Goal: Information Seeking & Learning: Learn about a topic

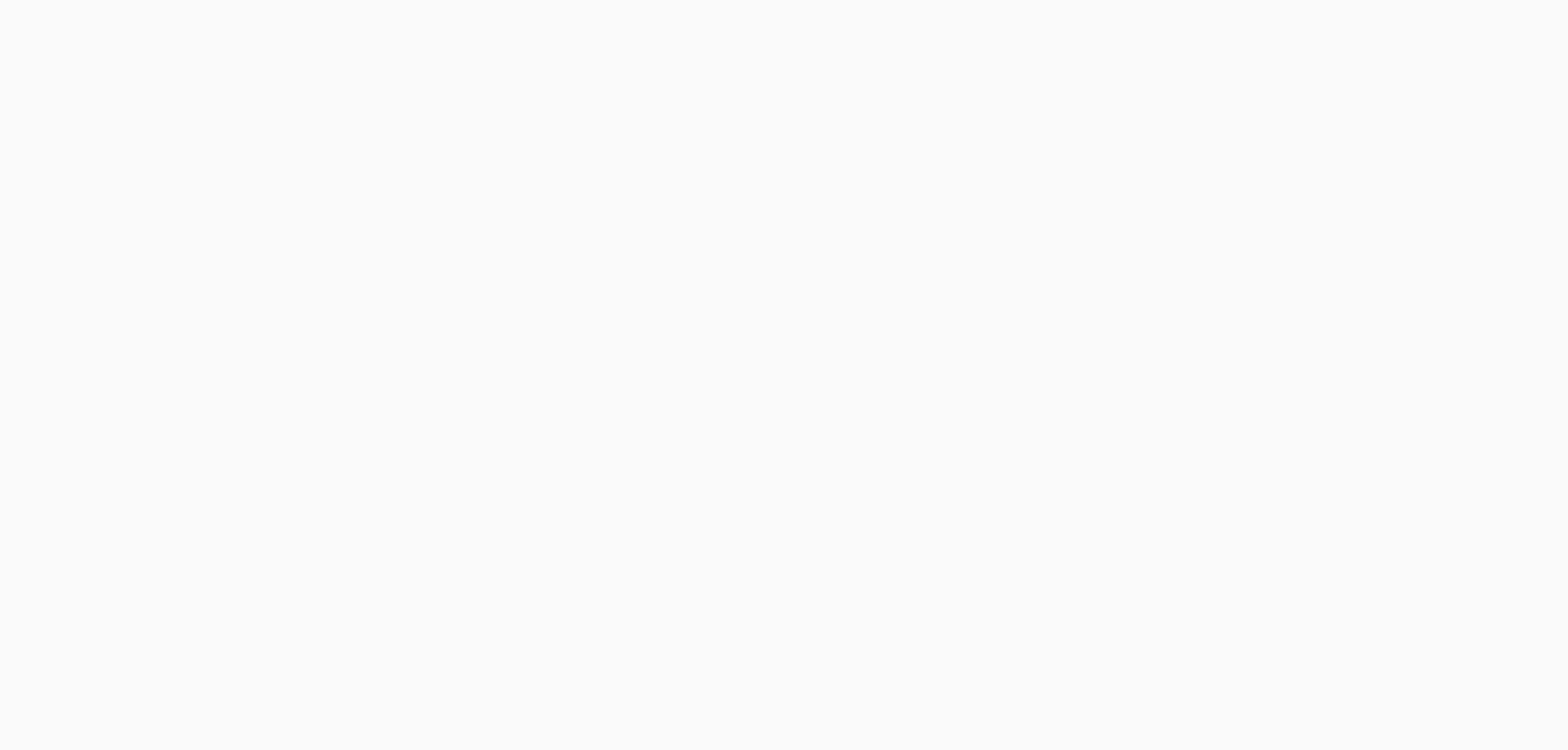
scroll to position [165, 0]
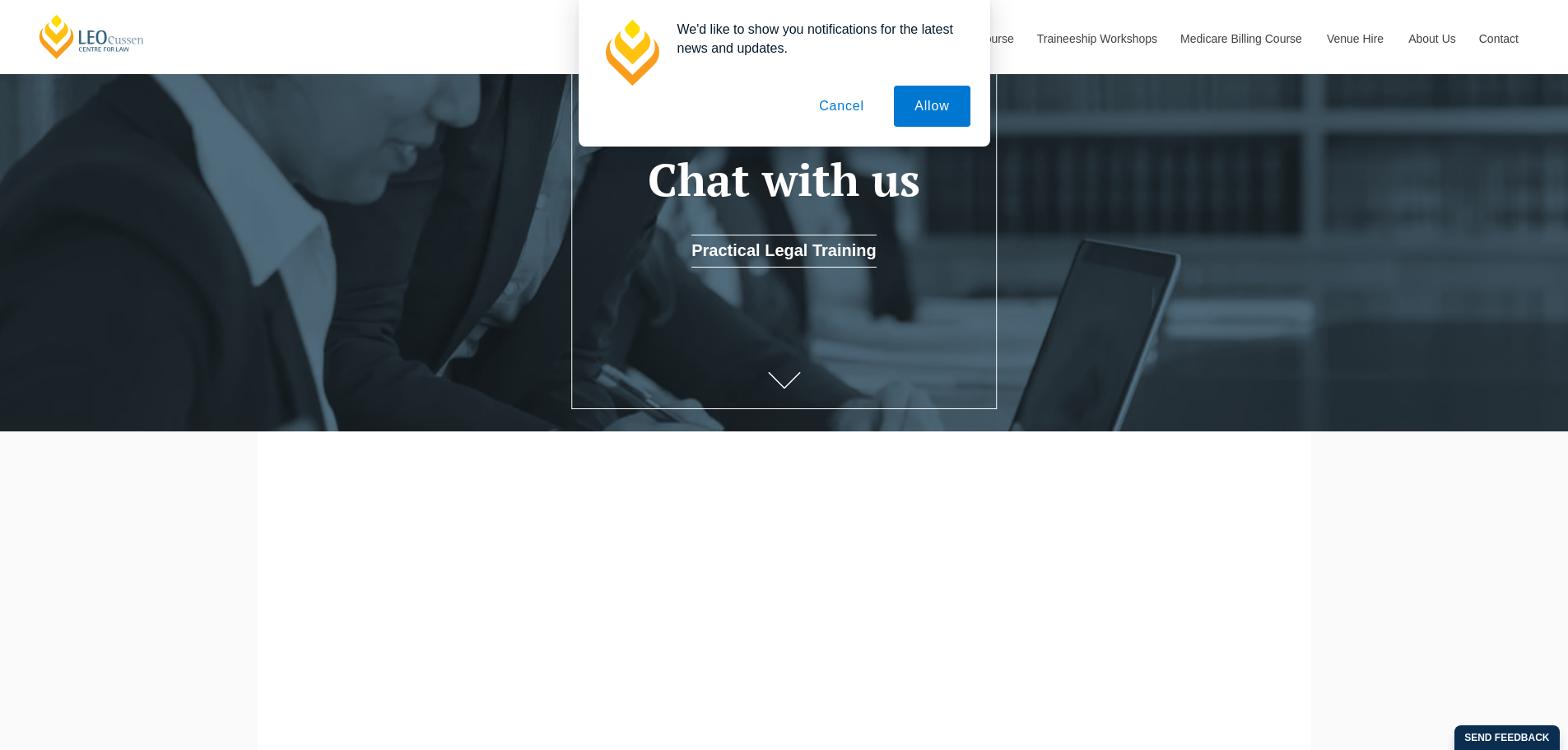
click at [847, 104] on button "Cancel" at bounding box center [841, 105] width 86 height 41
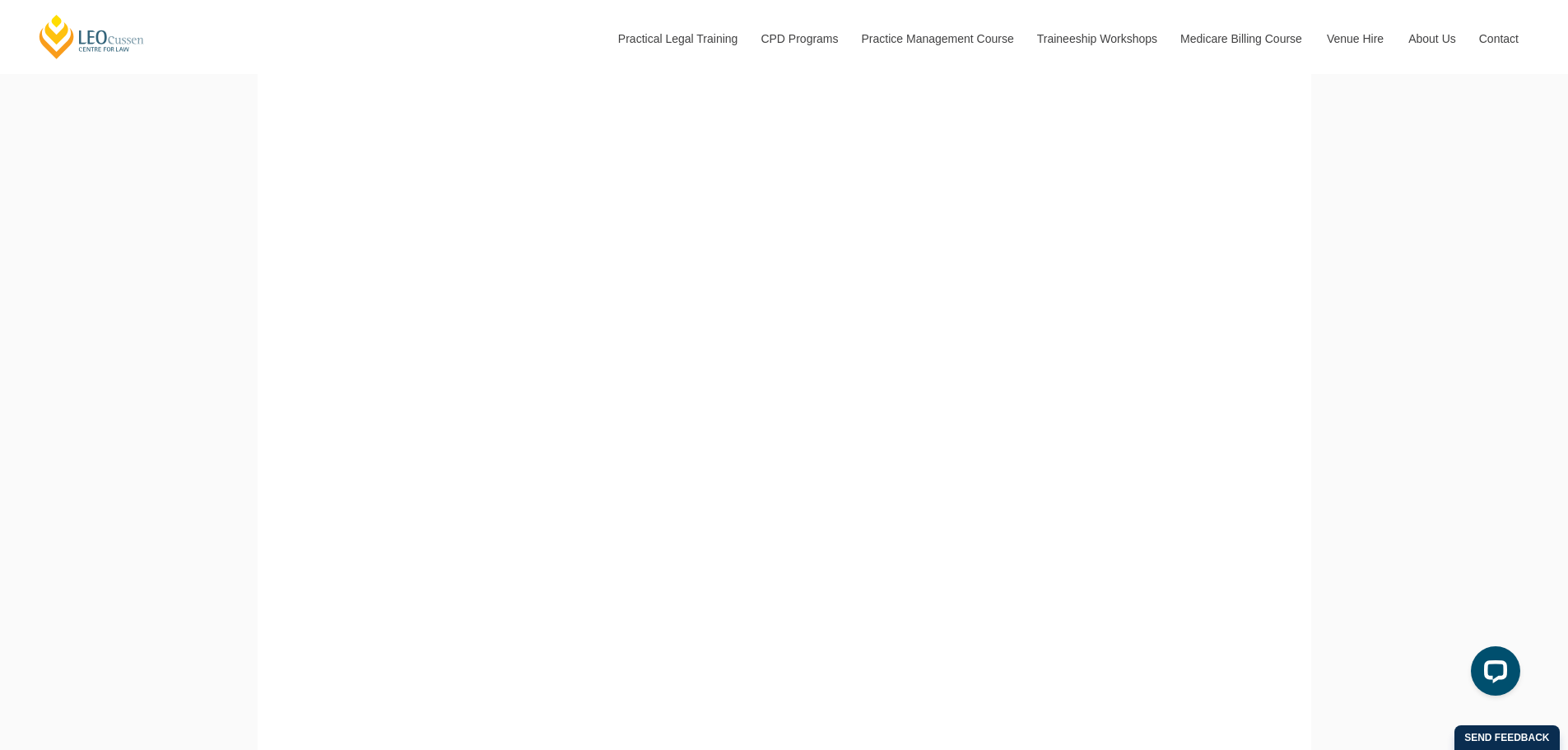
scroll to position [578, 0]
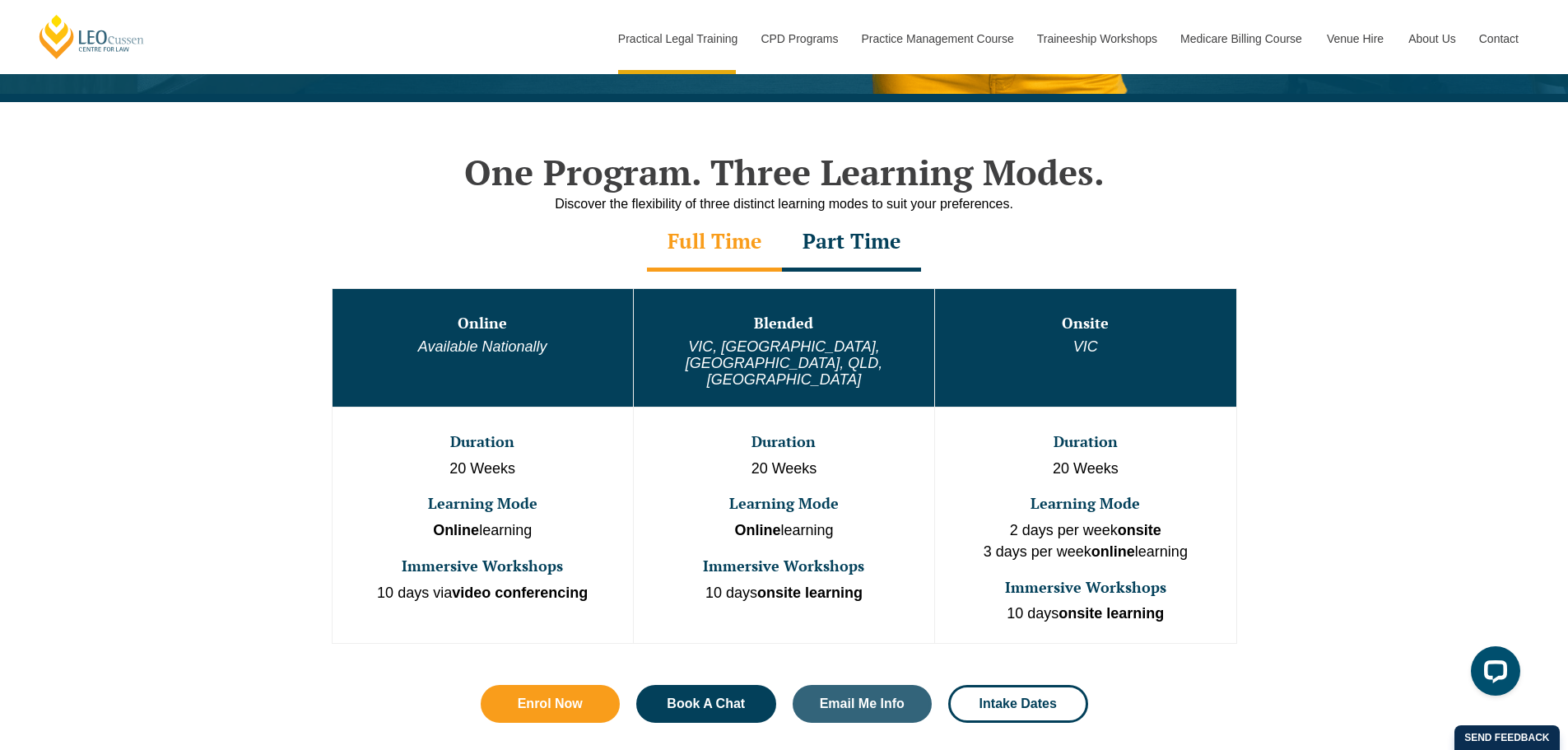
scroll to position [741, 0]
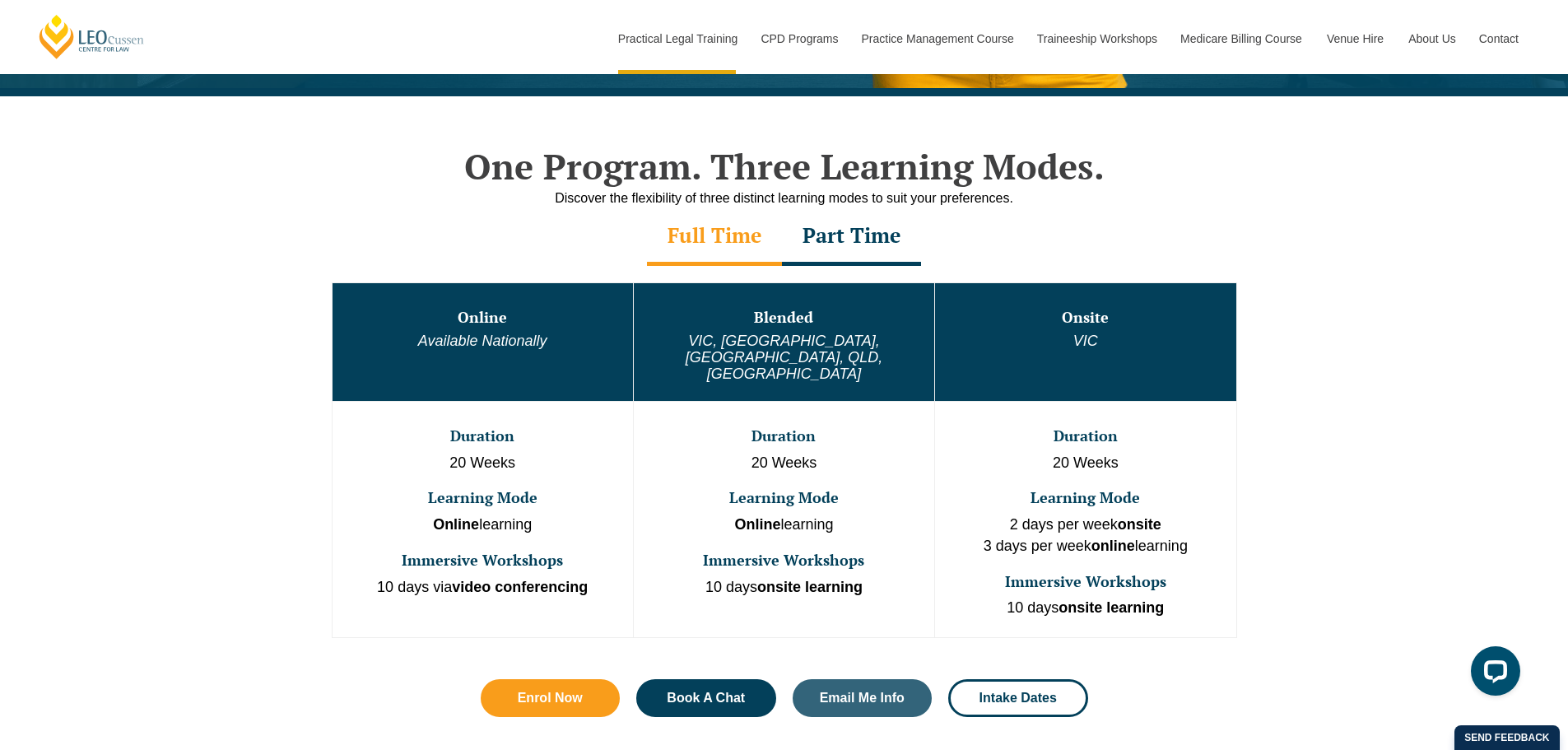
click at [521, 579] on strong "video conferencing" at bounding box center [520, 587] width 136 height 17
click at [542, 579] on strong "video conferencing" at bounding box center [520, 587] width 136 height 17
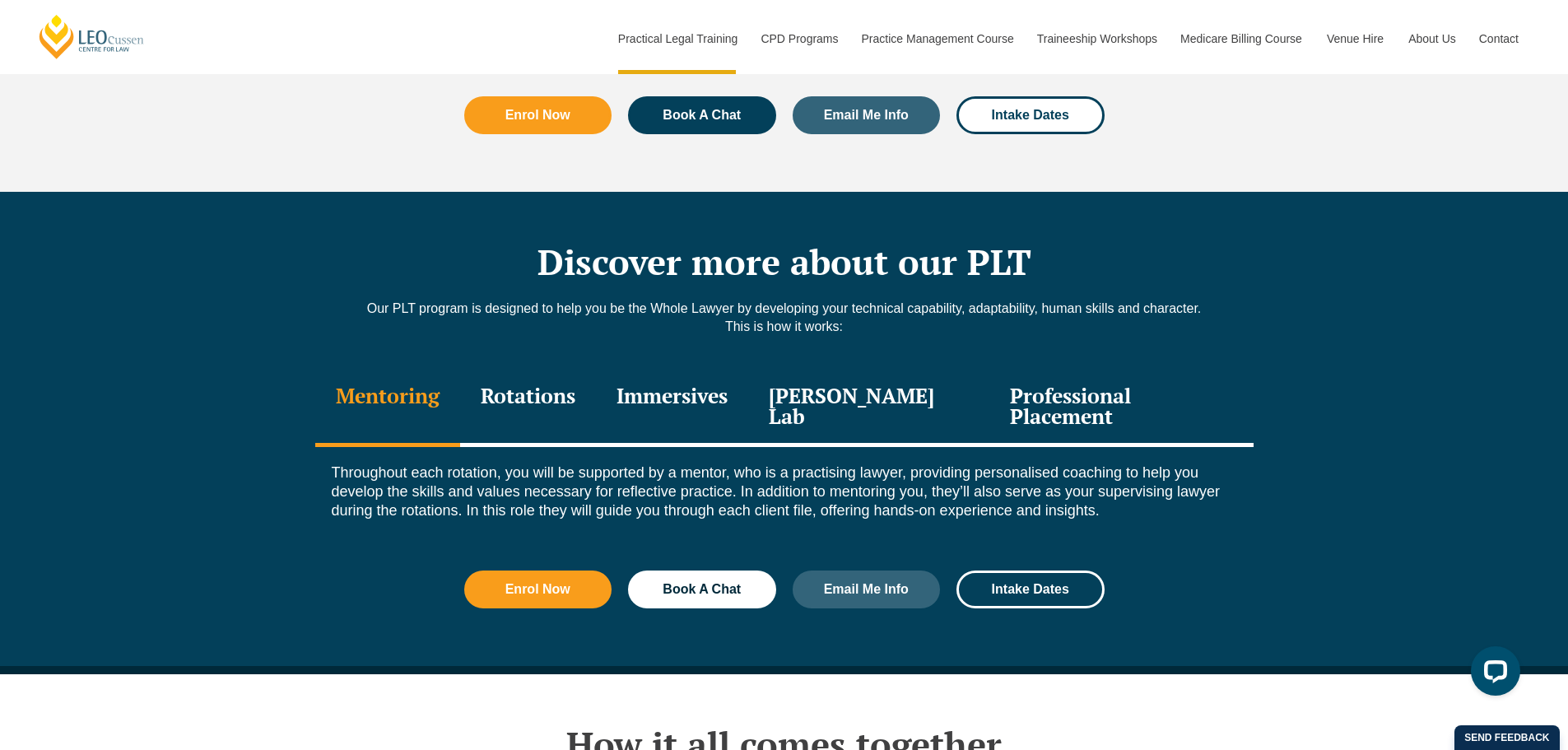
scroll to position [2141, 0]
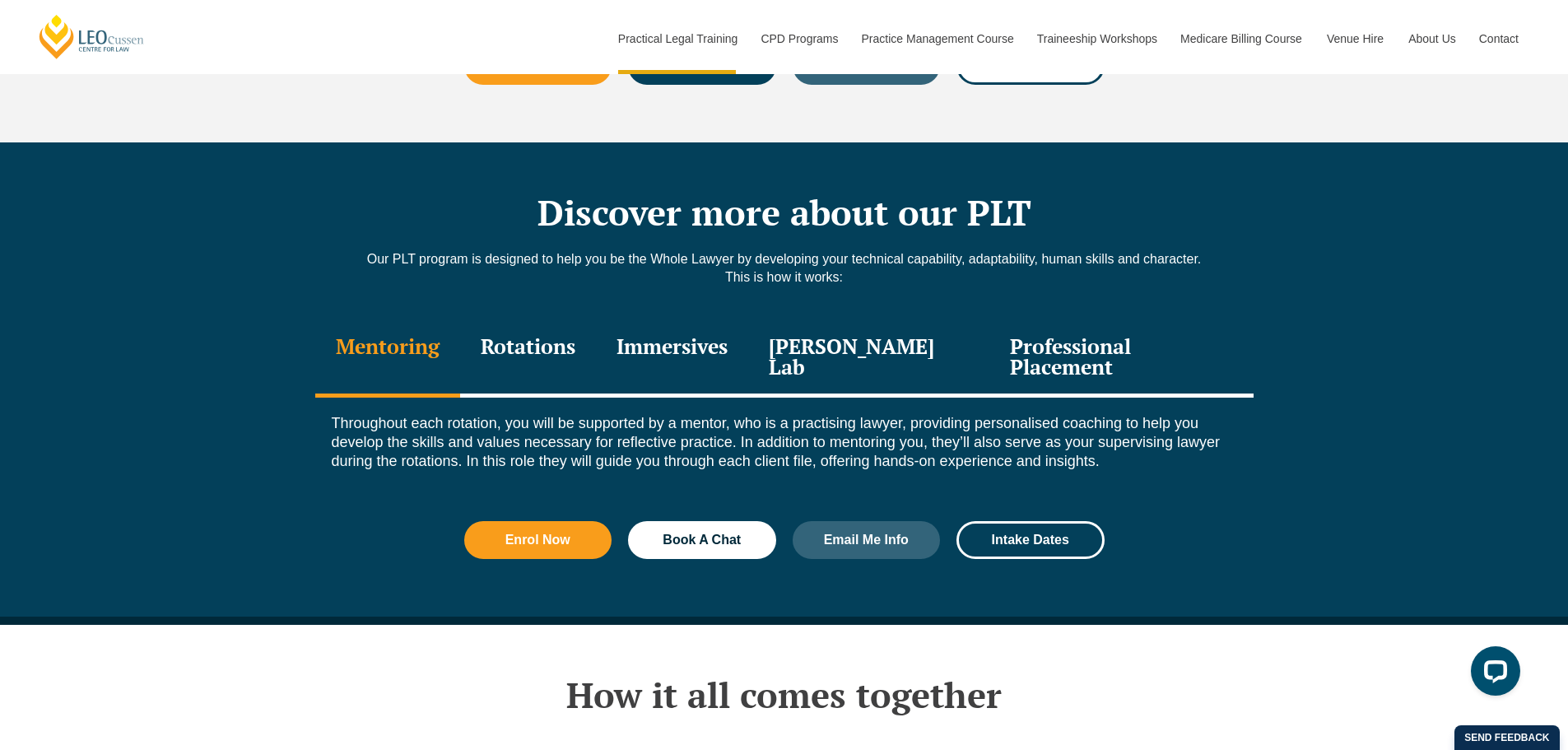
click at [1088, 327] on div "Professional Placement" at bounding box center [1120, 358] width 263 height 78
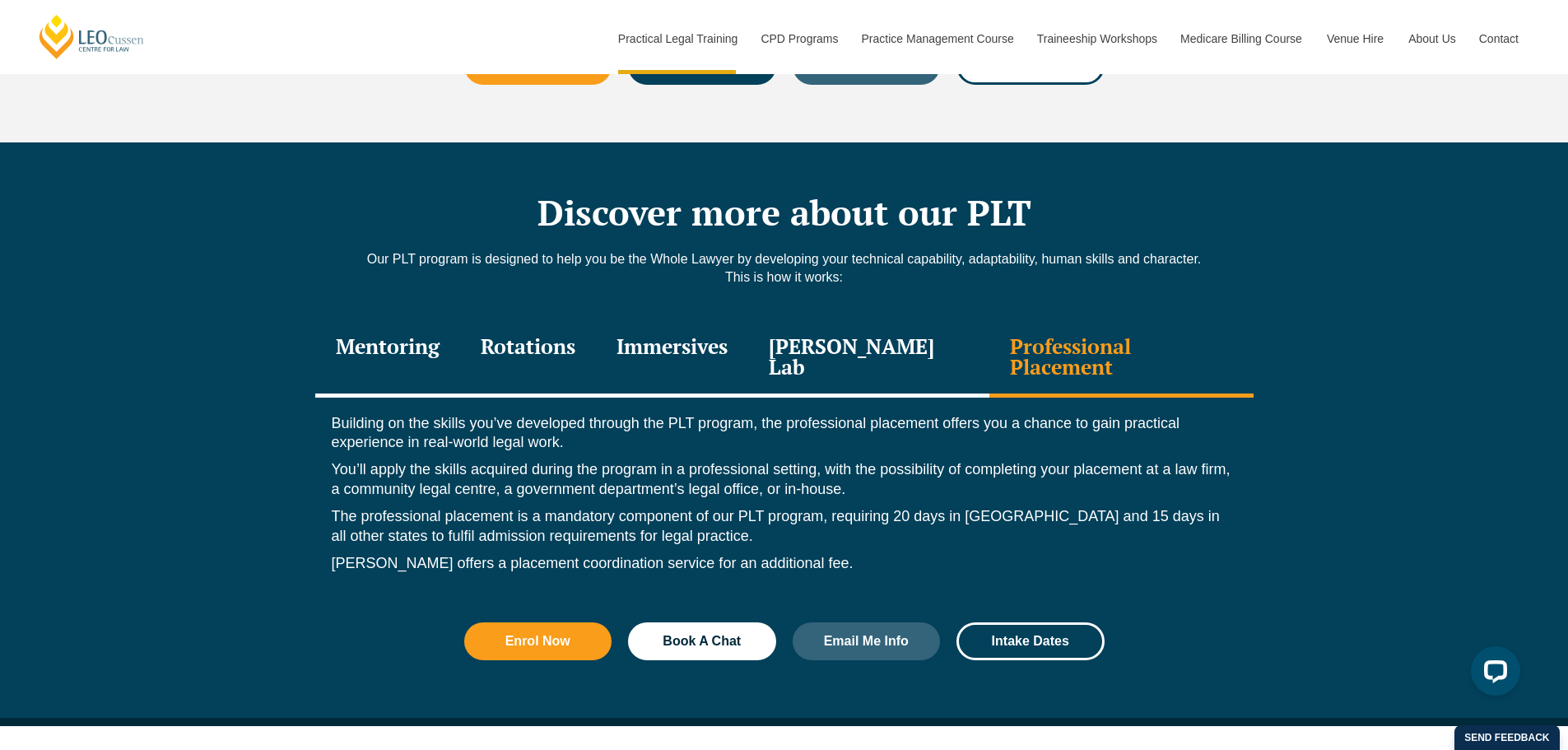
click at [1003, 507] on p "The professional placement is a mandatory component of our PLT program, requiri…" at bounding box center [784, 526] width 905 height 39
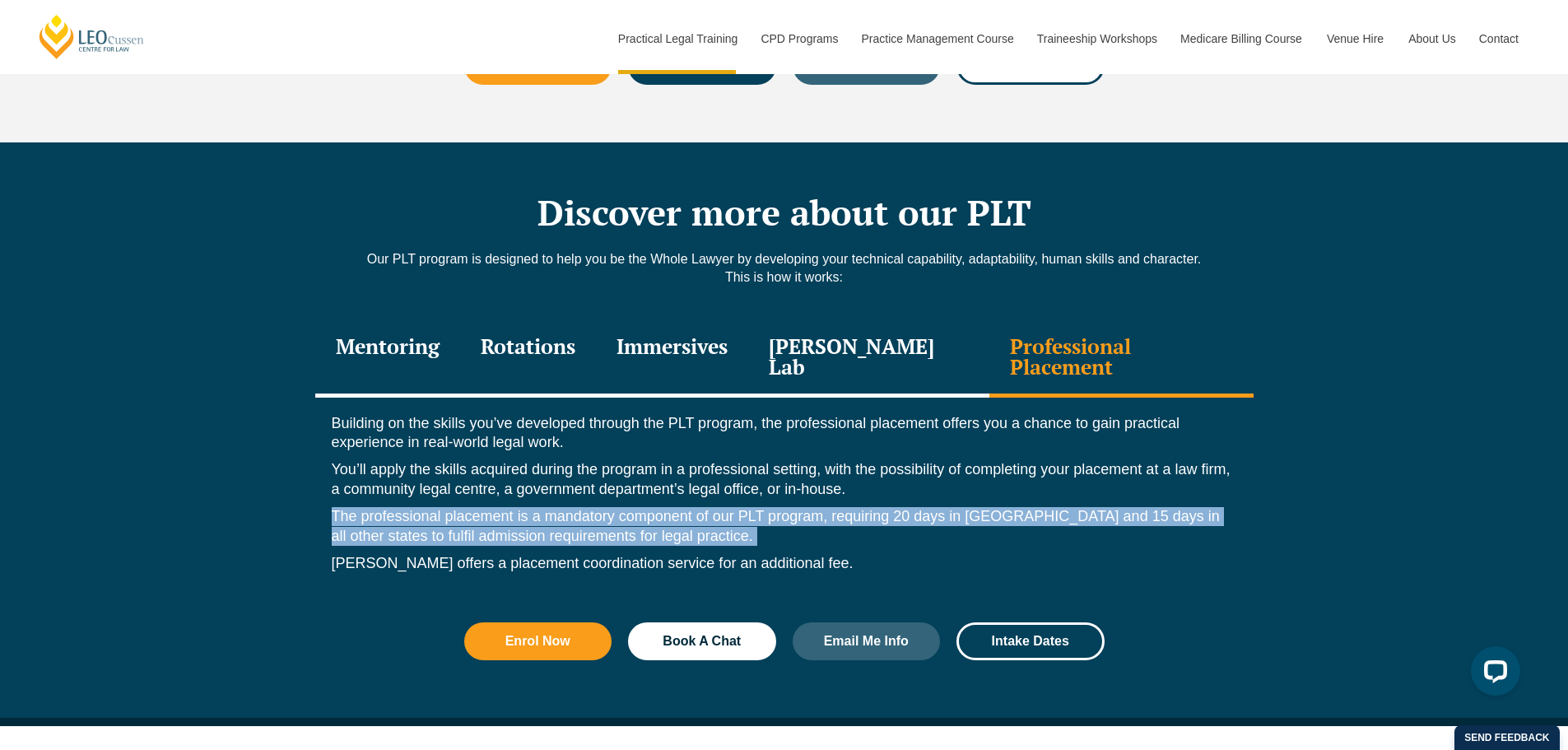
click at [1003, 507] on p "The professional placement is a mandatory component of our PLT program, requiri…" at bounding box center [784, 526] width 905 height 39
click at [972, 507] on p "The professional placement is a mandatory component of our PLT program, requiri…" at bounding box center [784, 526] width 905 height 39
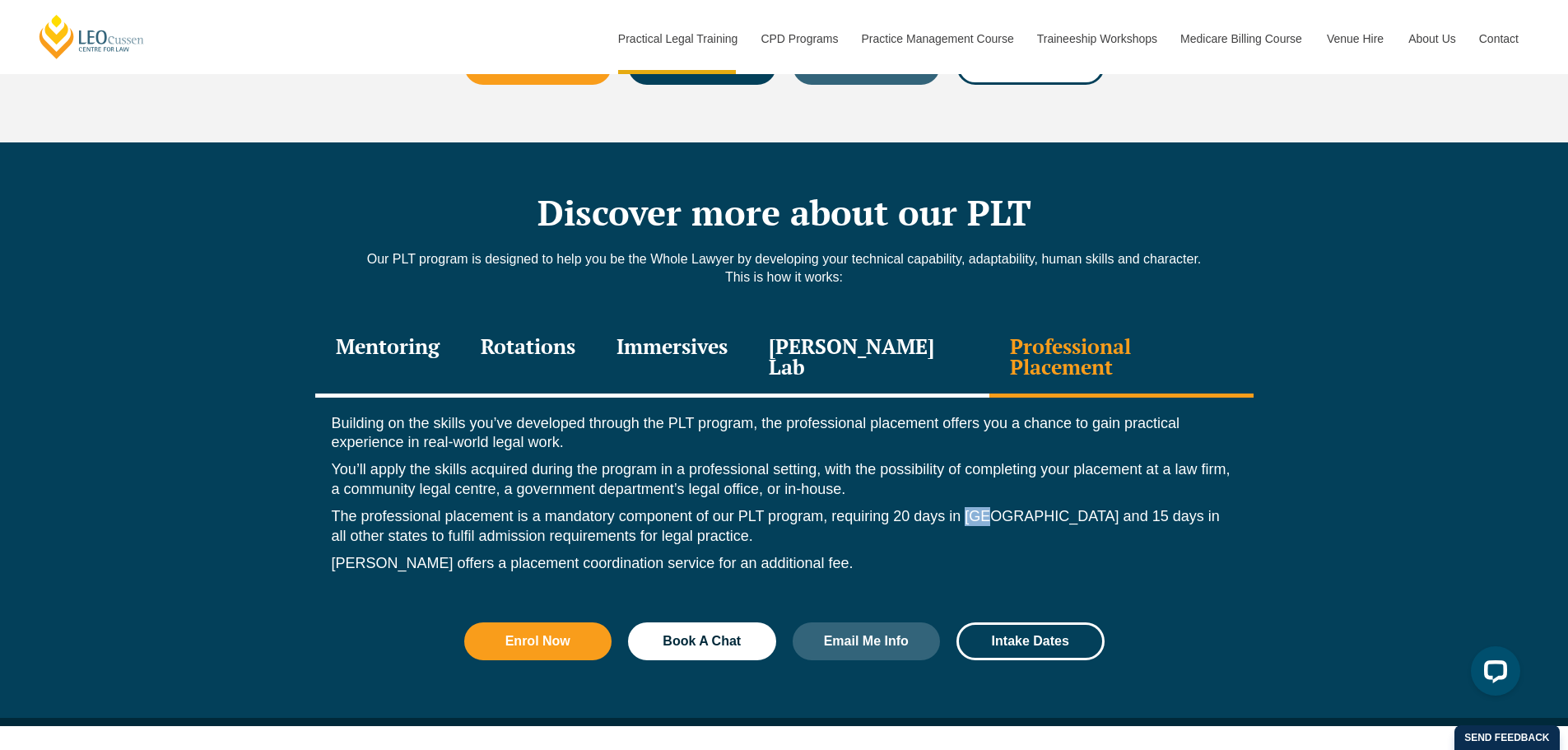
click at [972, 507] on p "The professional placement is a mandatory component of our PLT program, requiri…" at bounding box center [784, 526] width 905 height 39
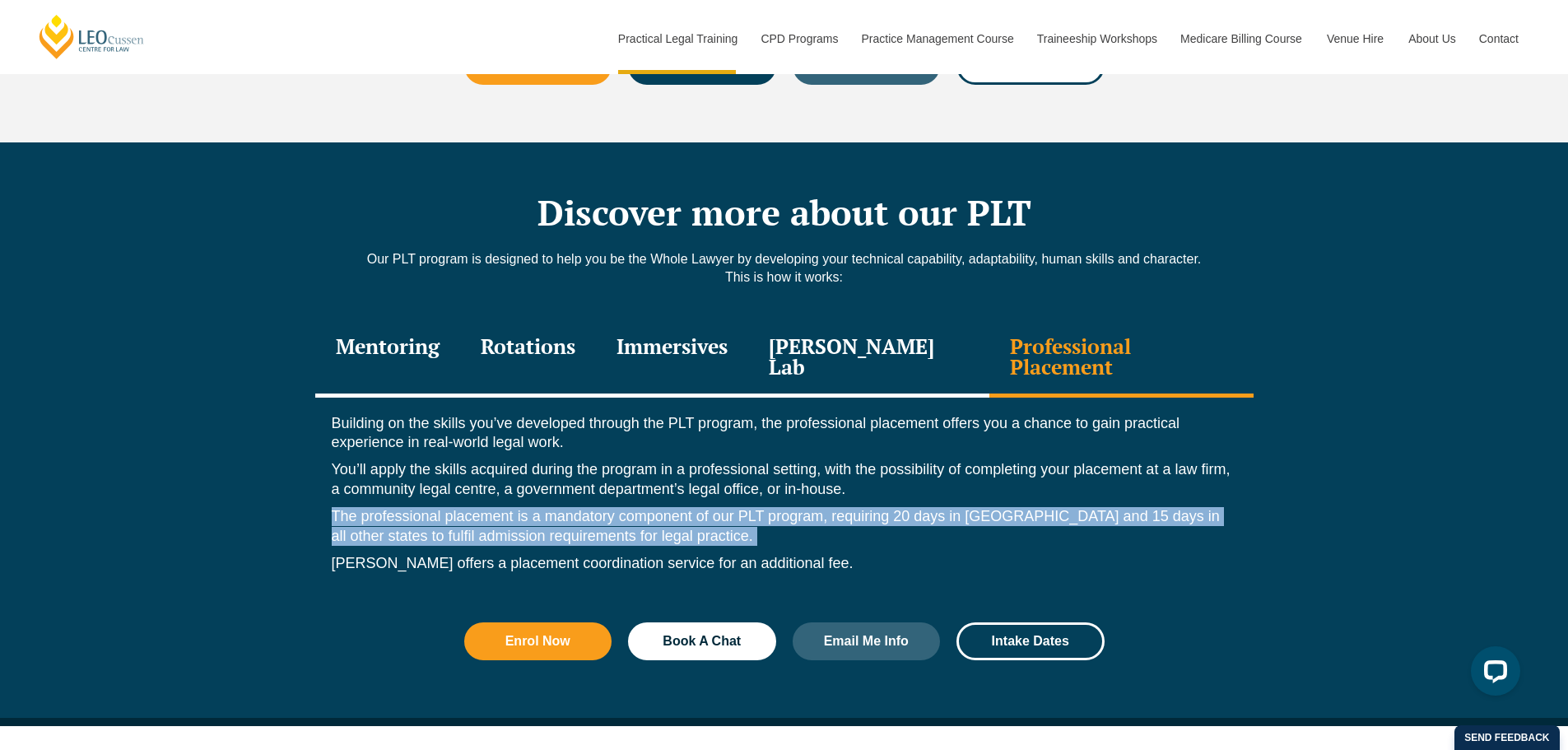
click at [972, 507] on p "The professional placement is a mandatory component of our PLT program, requiri…" at bounding box center [784, 526] width 905 height 39
click at [948, 507] on p "The professional placement is a mandatory component of our PLT program, requiri…" at bounding box center [784, 526] width 905 height 39
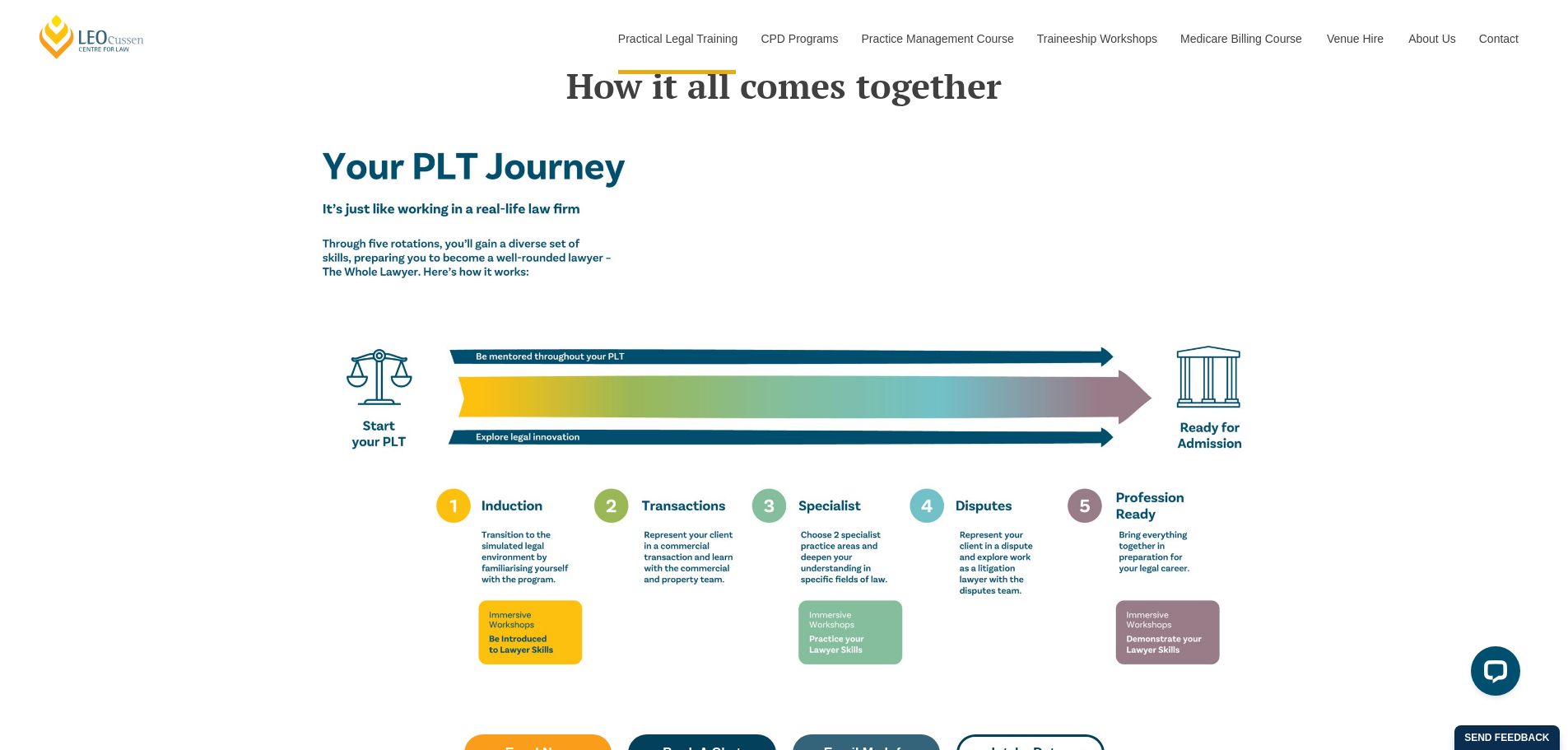
scroll to position [2882, 0]
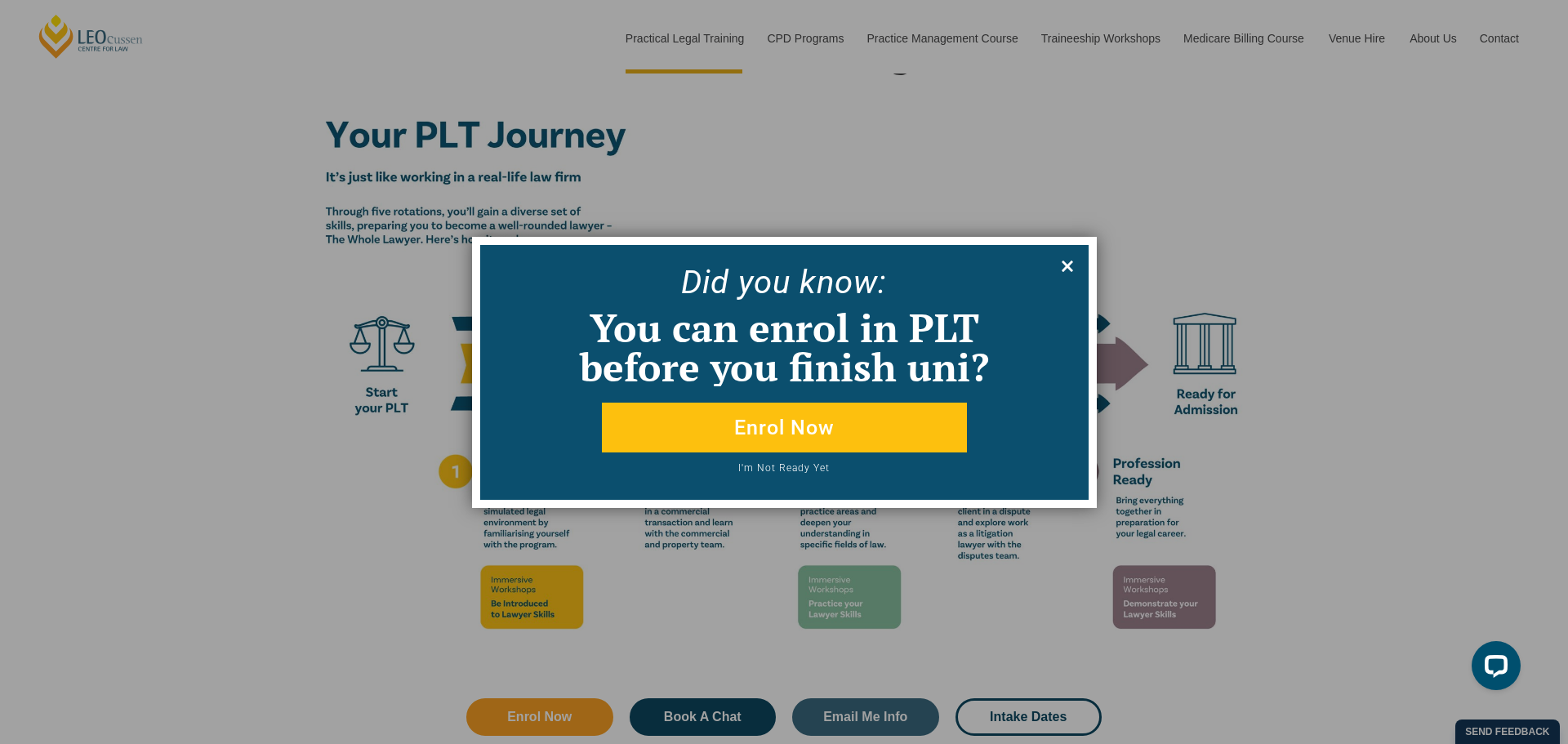
click at [1070, 270] on icon at bounding box center [1067, 266] width 12 height 12
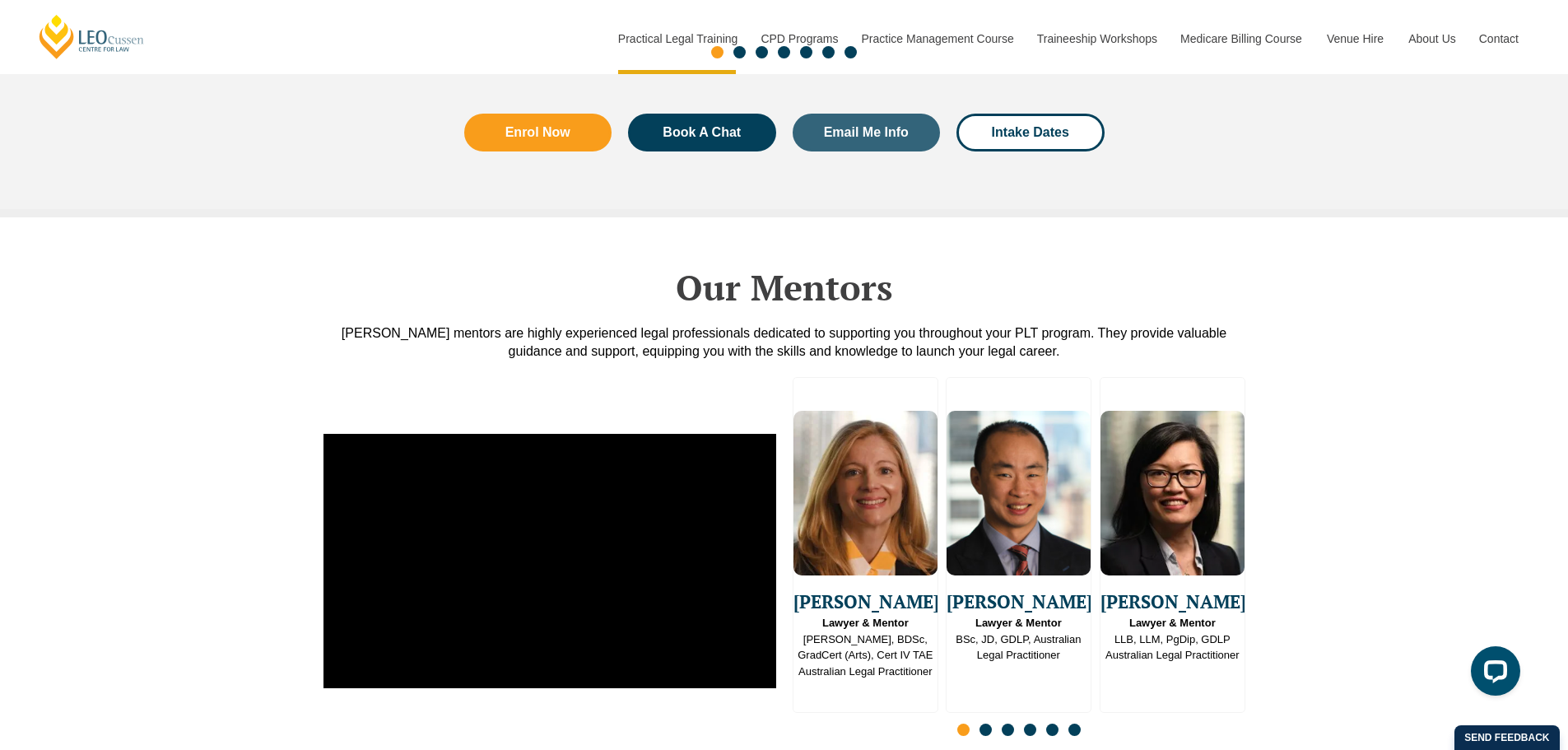
scroll to position [4034, 0]
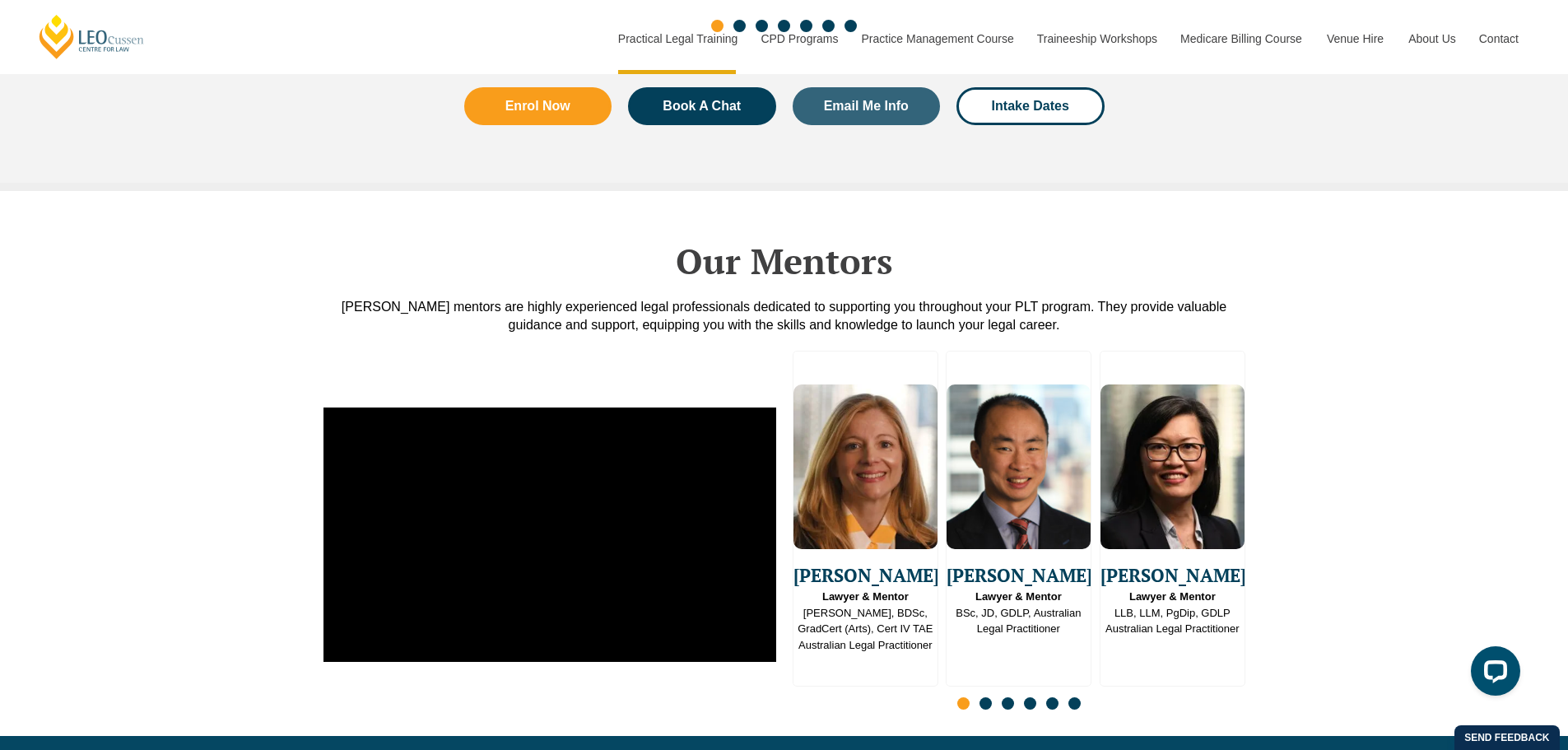
click at [988, 698] on span "Go to slide 2" at bounding box center [985, 703] width 12 height 12
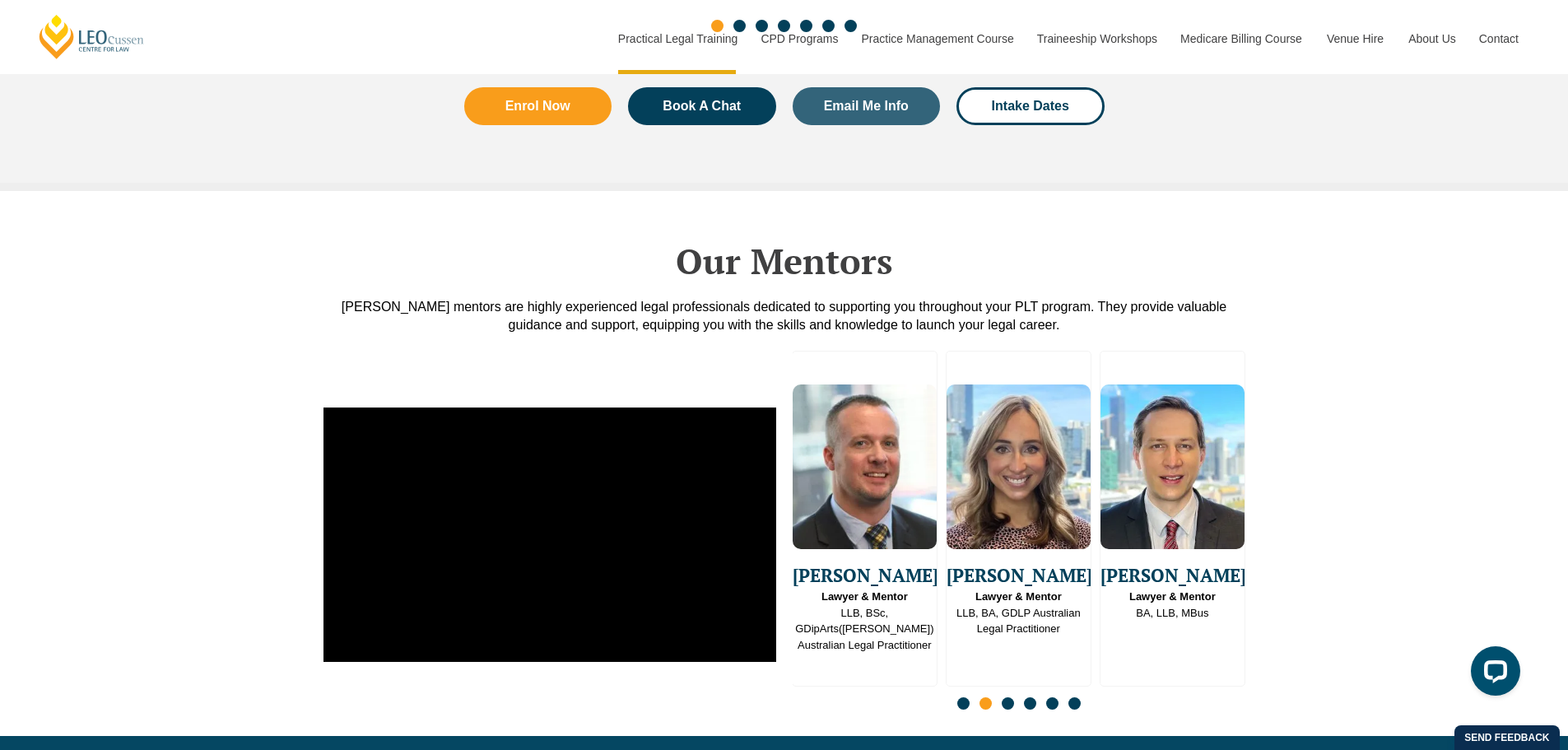
click at [1007, 698] on span "Go to slide 3" at bounding box center [1007, 703] width 12 height 12
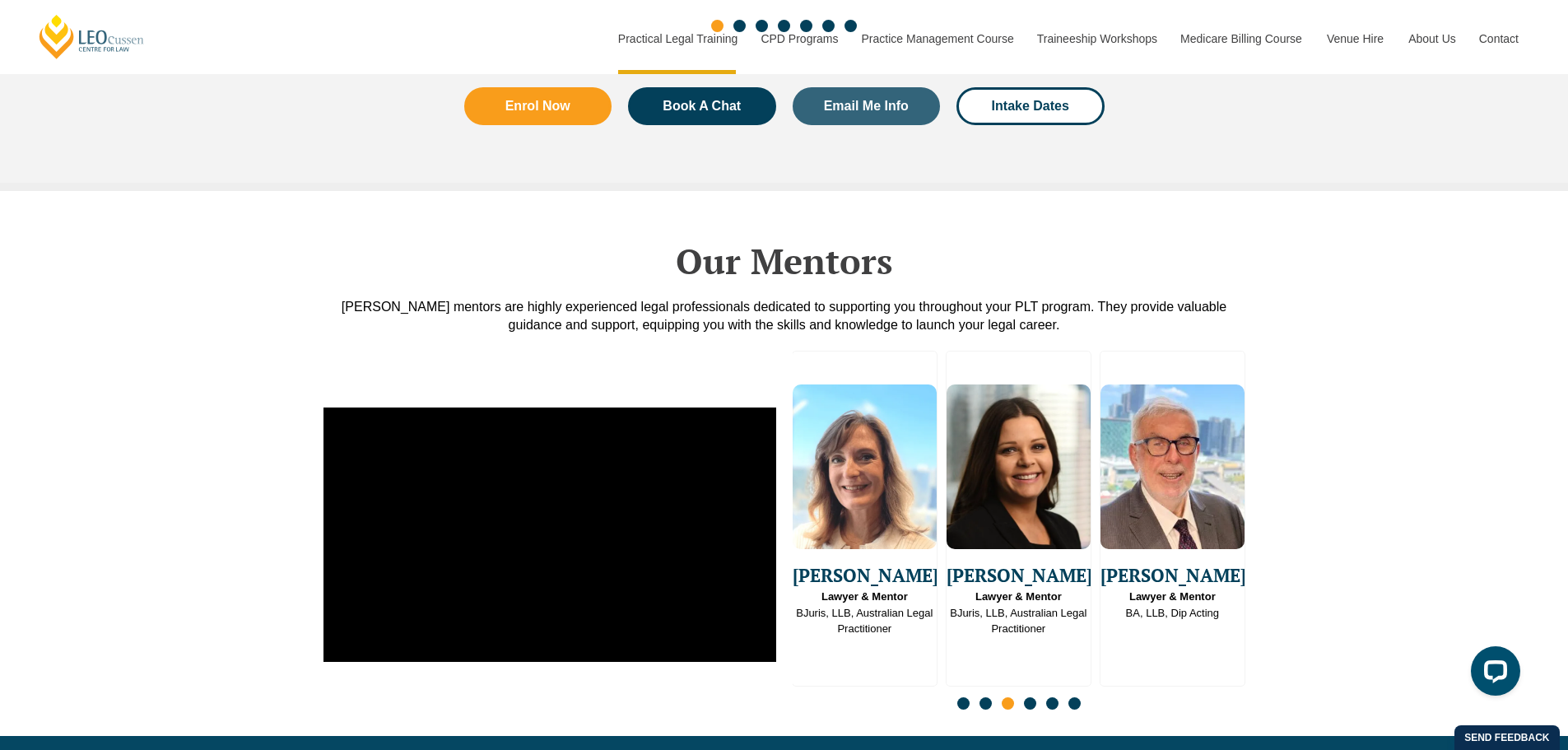
click at [1026, 698] on span "Go to slide 4" at bounding box center [1029, 703] width 12 height 12
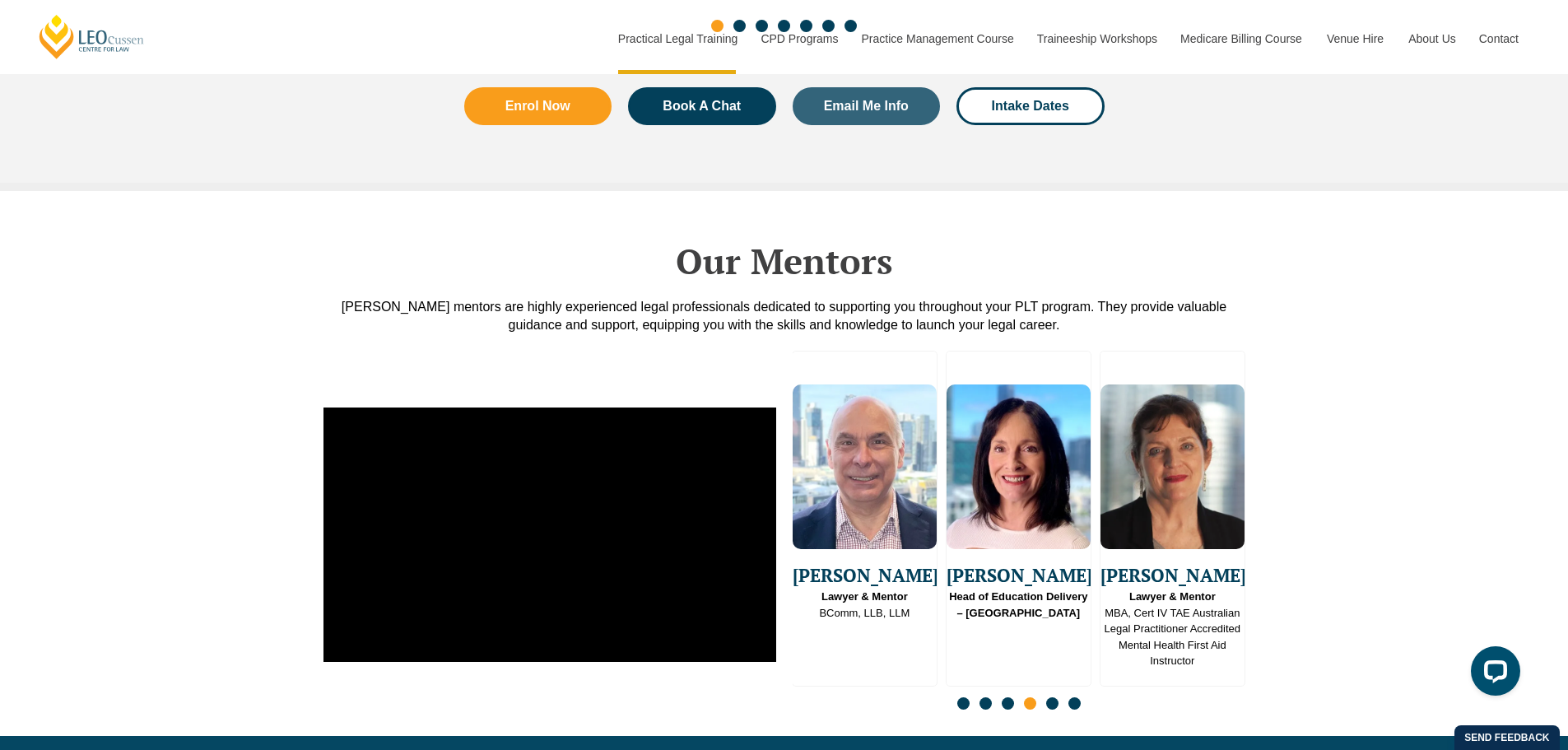
click at [1047, 698] on span "Go to slide 5" at bounding box center [1051, 703] width 12 height 12
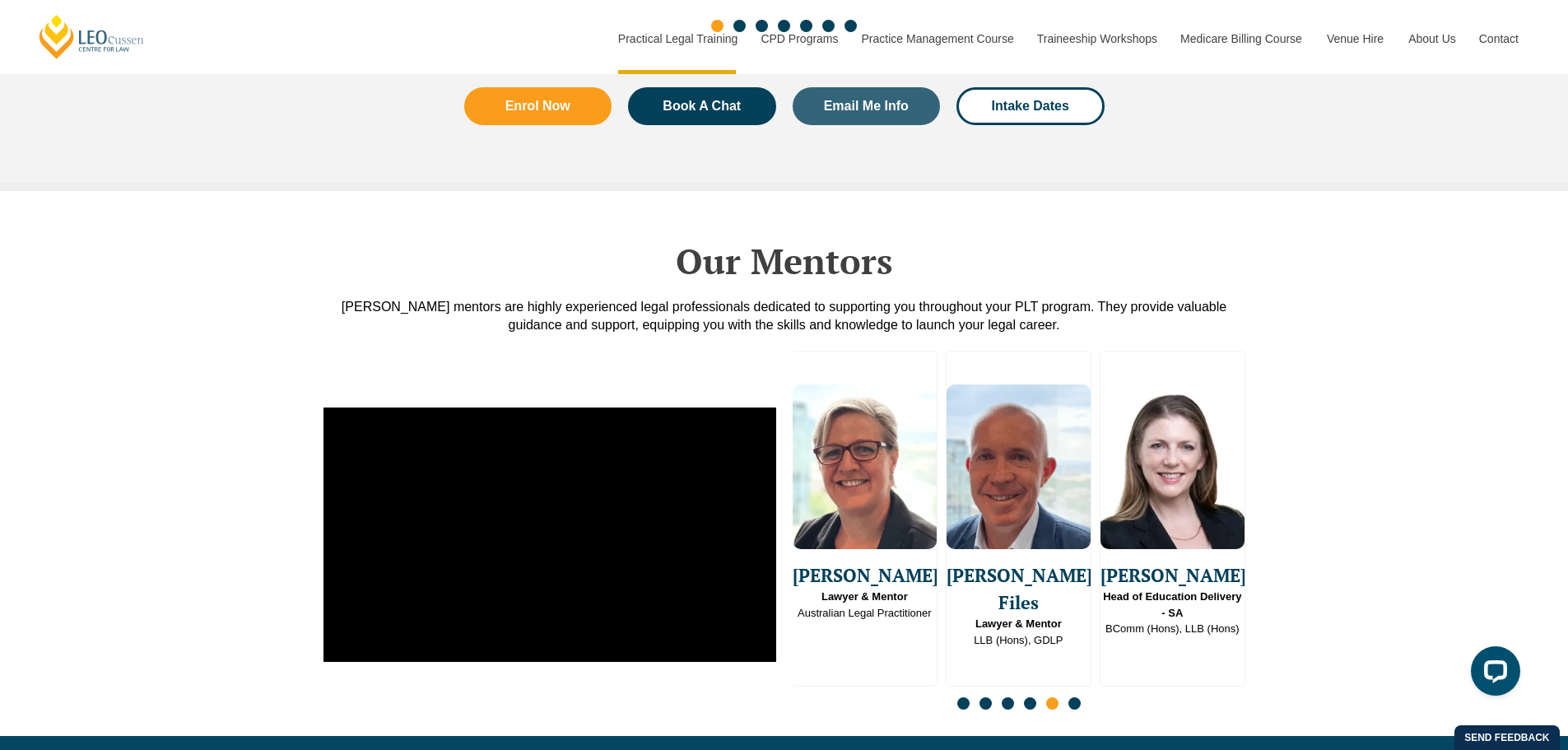
click at [1076, 698] on span "Go to slide 6" at bounding box center [1074, 703] width 12 height 12
